Goal: Task Accomplishment & Management: Manage account settings

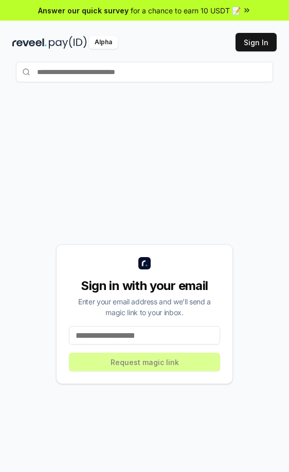
click at [142, 340] on input at bounding box center [144, 335] width 151 height 19
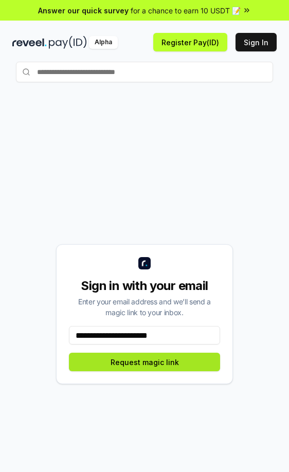
type input "**********"
click at [138, 362] on button "Request magic link" at bounding box center [144, 362] width 151 height 19
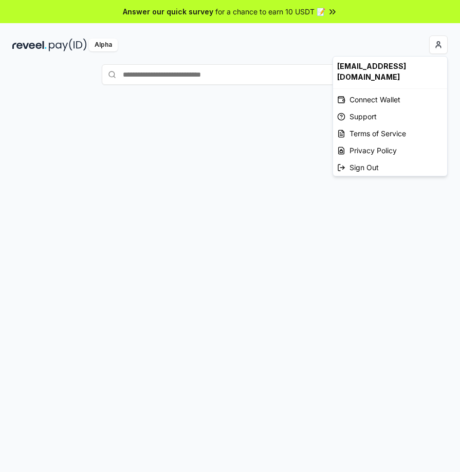
click at [434, 47] on html "Answer our quick survey for a chance to earn 10 USDT 📝 Alpha [EMAIL_ADDRESS][DO…" at bounding box center [230, 236] width 460 height 472
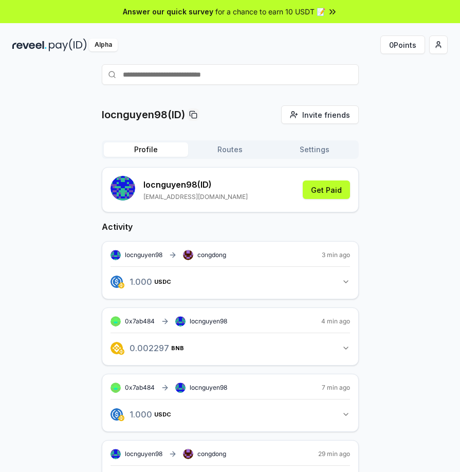
click at [342, 285] on icon "button" at bounding box center [346, 282] width 8 height 8
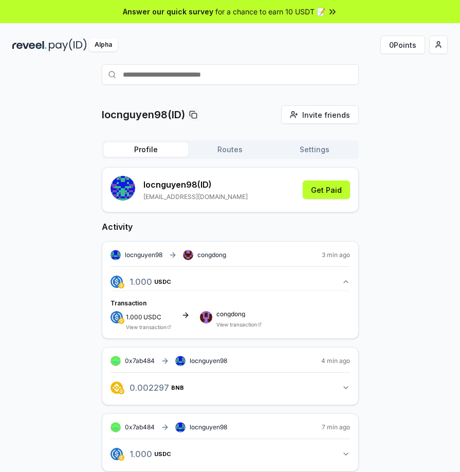
click at [153, 259] on span "locnguyen98" at bounding box center [144, 255] width 38 height 8
click at [150, 280] on span "USDC" at bounding box center [153, 282] width 17 height 6
click at [122, 254] on div "locnguyen98 congdong" at bounding box center [168, 255] width 116 height 10
click at [121, 253] on div "locnguyen98 congdong" at bounding box center [168, 255] width 116 height 10
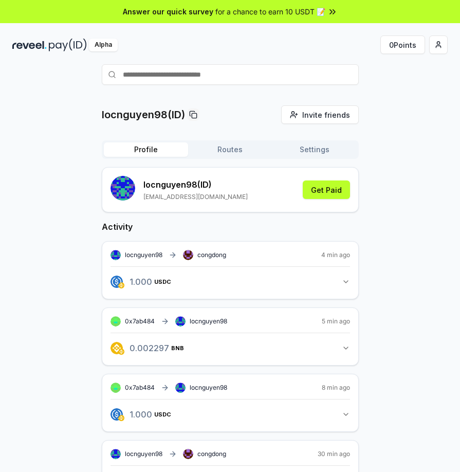
click at [345, 281] on icon "button" at bounding box center [346, 282] width 8 height 8
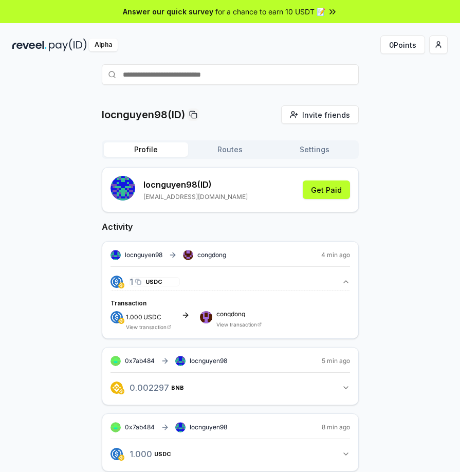
click at [145, 283] on span "USDC" at bounding box center [153, 282] width 17 height 6
click at [147, 254] on span "locnguyen98" at bounding box center [144, 255] width 38 height 8
drag, startPoint x: 212, startPoint y: 147, endPoint x: 165, endPoint y: 154, distance: 47.2
click at [212, 147] on button "Routes" at bounding box center [230, 149] width 84 height 14
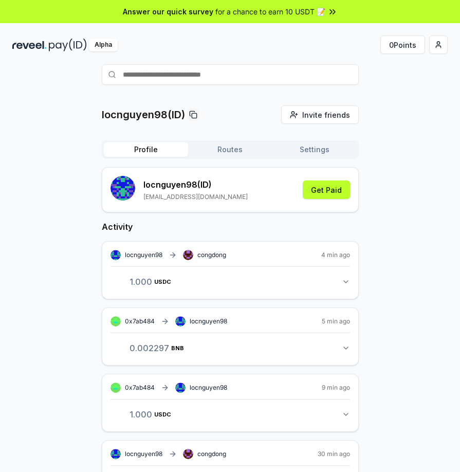
click at [155, 151] on button "Profile" at bounding box center [146, 149] width 84 height 14
drag, startPoint x: 205, startPoint y: 252, endPoint x: 255, endPoint y: 283, distance: 58.9
click at [255, 283] on button "1.000 USDC 1 USDC" at bounding box center [229, 281] width 239 height 17
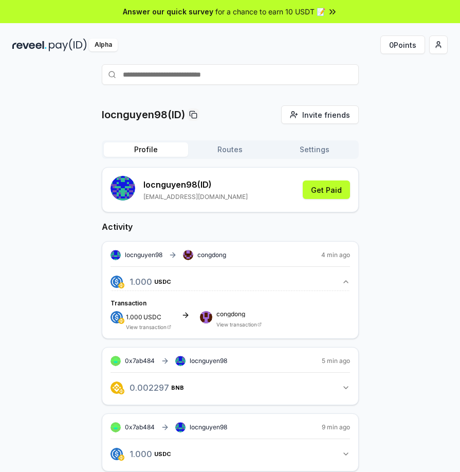
click at [261, 280] on button "1.000 USDC 1 USDC" at bounding box center [229, 281] width 239 height 17
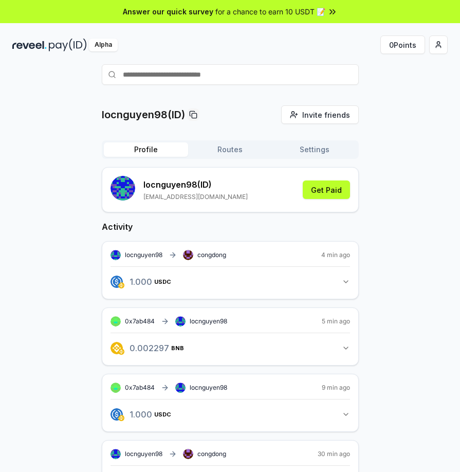
click at [236, 260] on div "locnguyen98 congdong 4 min ago 1.000 USDC 1 USDC" at bounding box center [230, 270] width 257 height 58
click at [157, 252] on span "locnguyen98" at bounding box center [144, 255] width 38 height 8
